Goal: Information Seeking & Learning: Learn about a topic

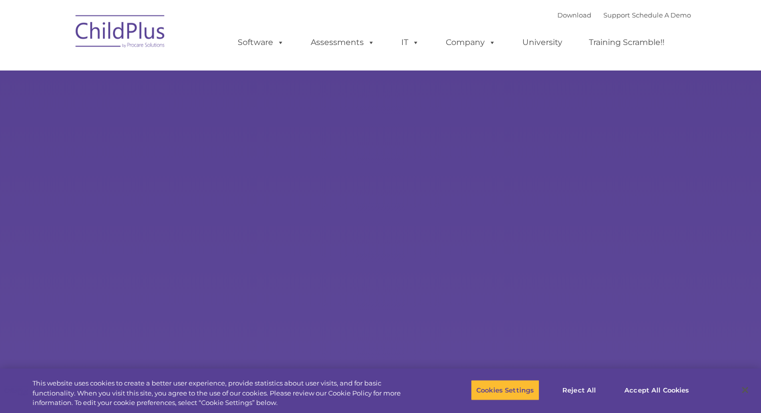
select select "MEDIUM"
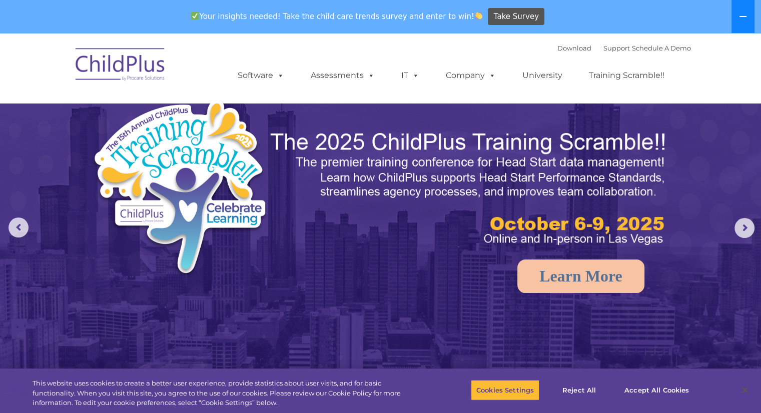
click at [739, 19] on icon at bounding box center [743, 17] width 8 height 8
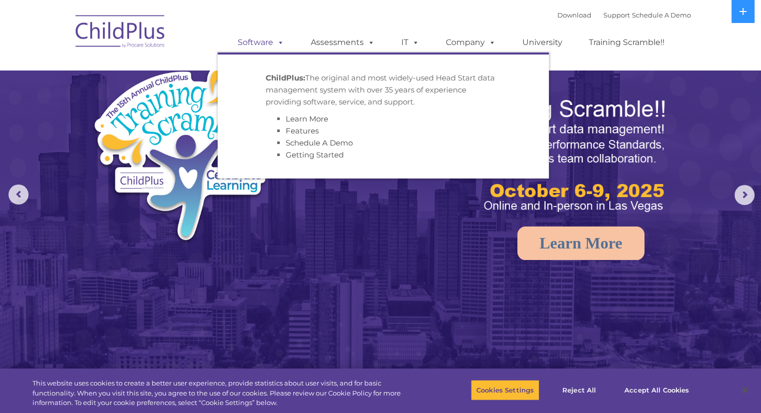
click at [281, 42] on span at bounding box center [278, 43] width 11 height 10
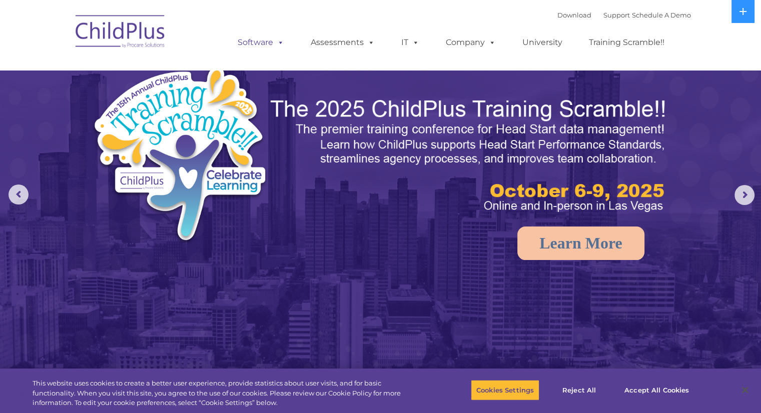
click at [280, 43] on span at bounding box center [278, 43] width 11 height 10
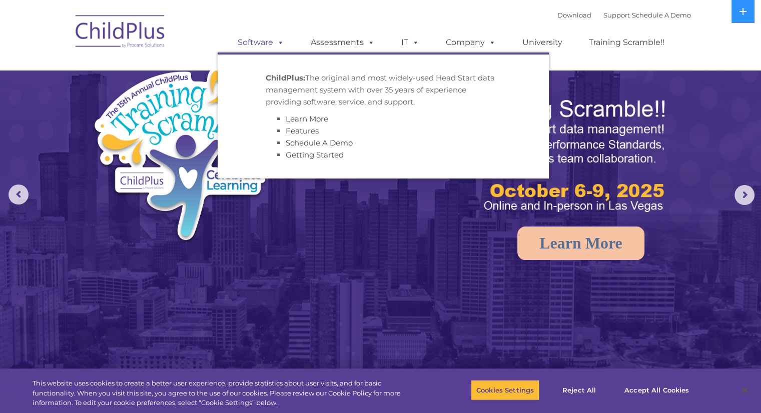
click at [279, 43] on span at bounding box center [278, 43] width 11 height 10
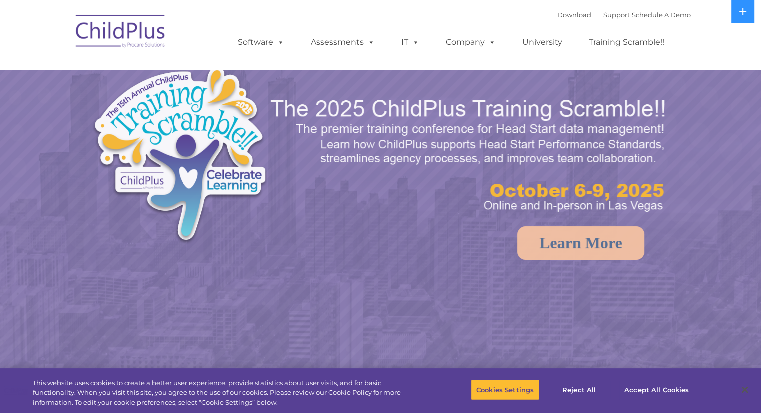
select select "MEDIUM"
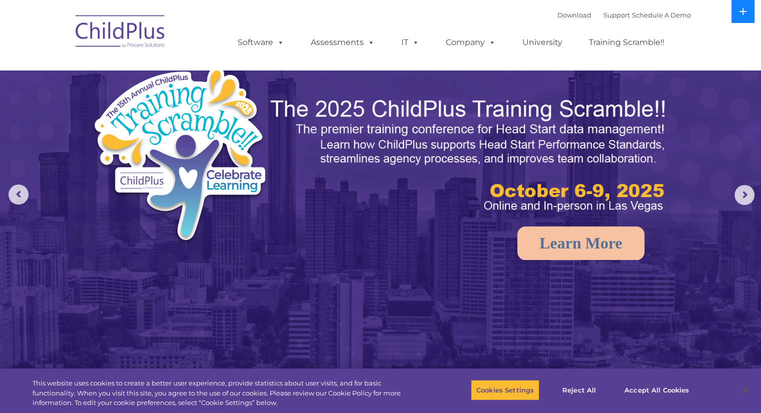
click at [739, 15] on icon at bounding box center [743, 12] width 8 height 8
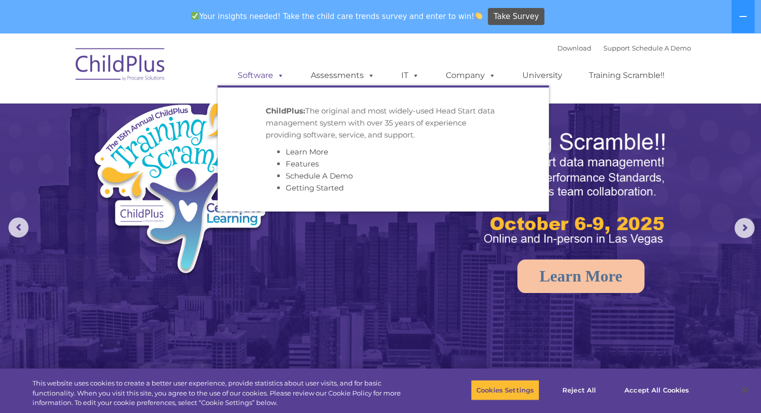
click at [254, 77] on link "Software" at bounding box center [261, 76] width 67 height 20
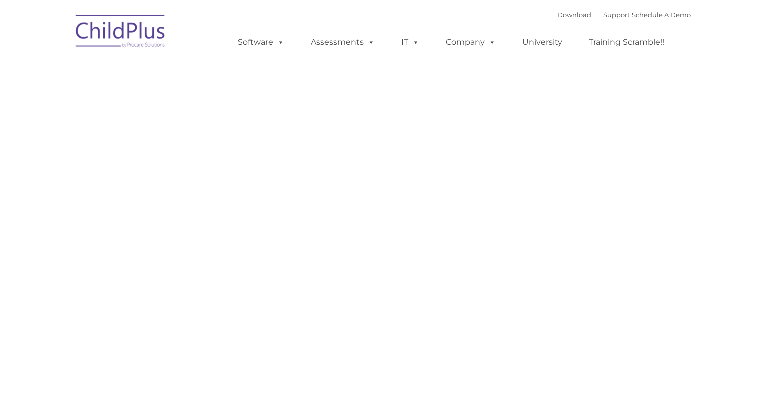
type input ""
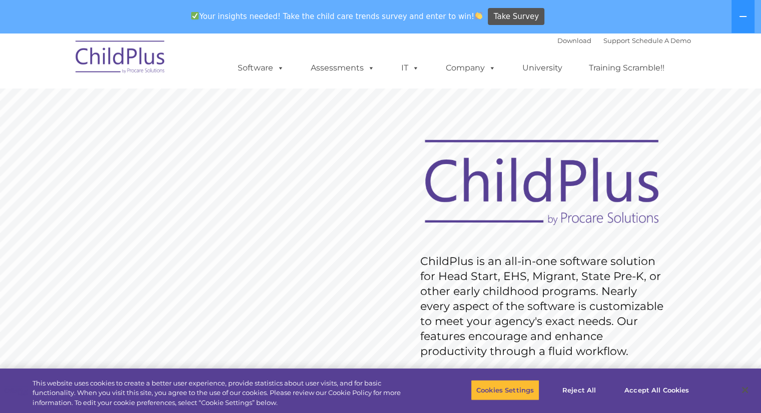
click at [152, 79] on img at bounding box center [121, 59] width 100 height 50
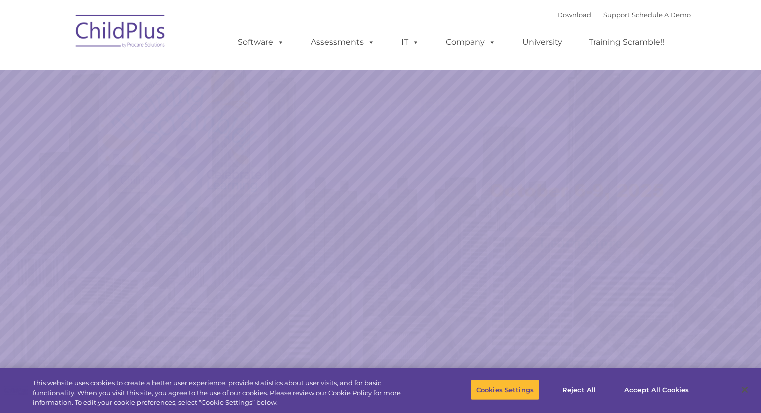
click at [150, 63] on nav "Download Support | Schedule A Demo  MENU MENU Software ChildPlus: The original…" at bounding box center [380, 35] width 761 height 70
select select "MEDIUM"
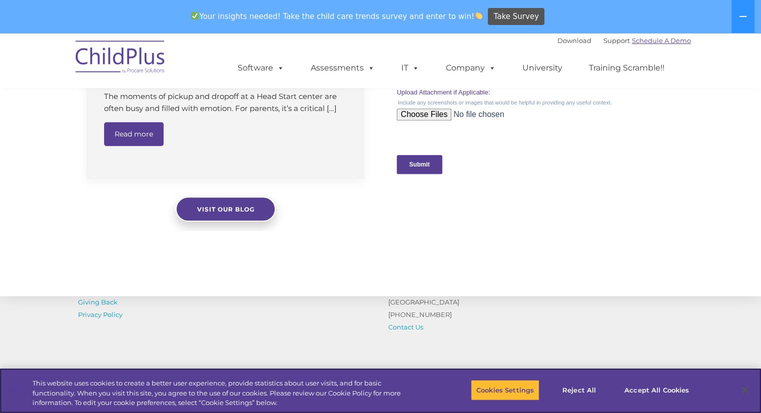
scroll to position [1104, 0]
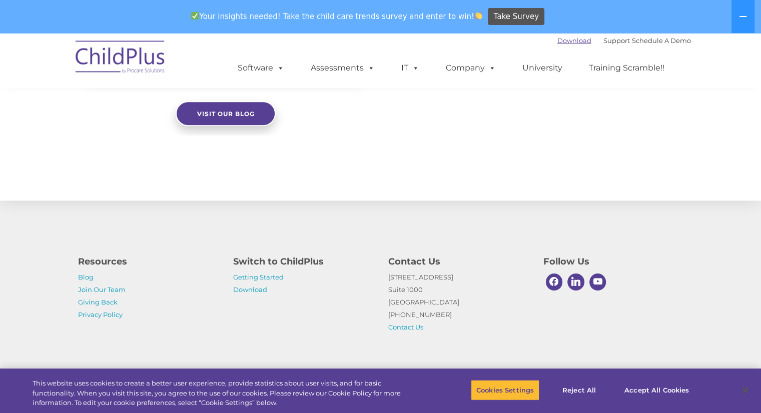
click at [569, 38] on link "Download" at bounding box center [574, 41] width 34 height 8
click at [670, 386] on button "Accept All Cookies" at bounding box center [657, 390] width 76 height 21
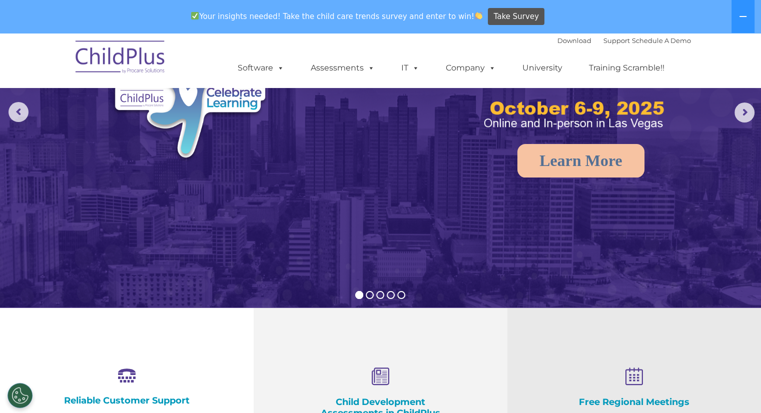
scroll to position [0, 0]
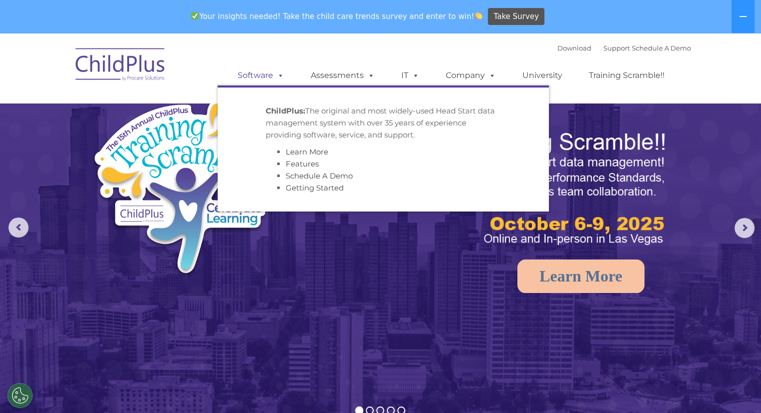
click at [282, 73] on span at bounding box center [278, 76] width 11 height 10
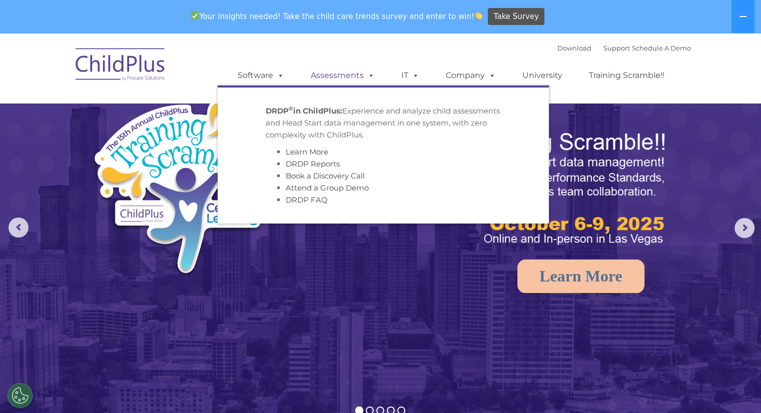
click at [377, 77] on link "Assessments" at bounding box center [343, 76] width 84 height 20
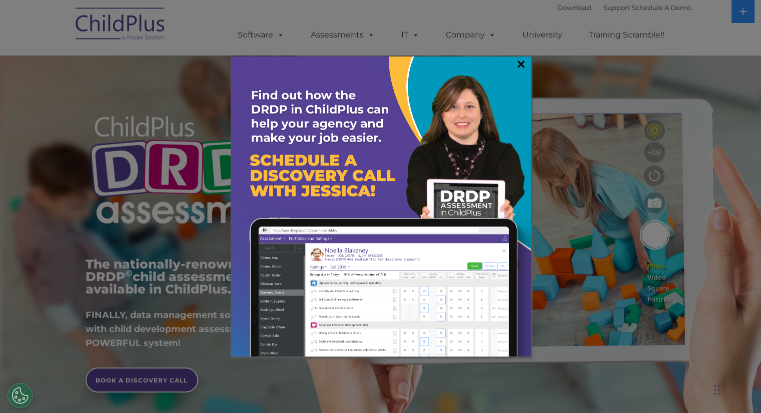
click at [523, 63] on link "×" at bounding box center [521, 64] width 12 height 10
